Goal: Transaction & Acquisition: Obtain resource

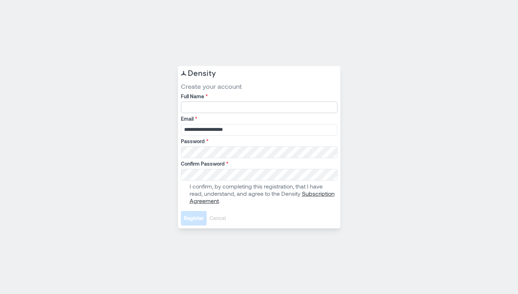
click at [245, 105] on input "Full Name *" at bounding box center [259, 107] width 157 height 12
type input "********"
click at [183, 191] on span at bounding box center [184, 194] width 6 height 6
click at [190, 216] on span "Register" at bounding box center [194, 218] width 20 height 7
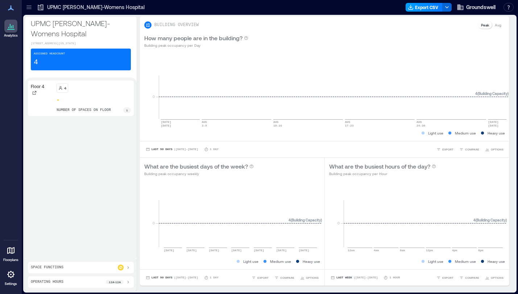
click at [418, 9] on button "Export CSV" at bounding box center [423, 7] width 37 height 9
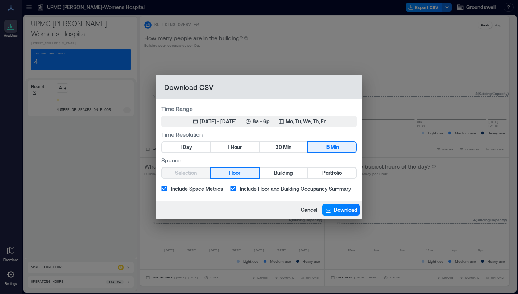
click at [402, 96] on div "Download CSV Time Range Jun 2, 2025 - [DATE] 8a - 6p Mo, Tu, We, Th, Fr Time Re…" at bounding box center [259, 147] width 518 height 294
click at [308, 211] on span "Cancel" at bounding box center [309, 209] width 16 height 7
